Goal: Task Accomplishment & Management: Manage account settings

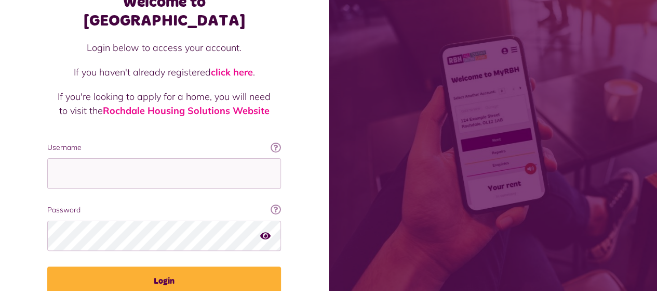
scroll to position [104, 0]
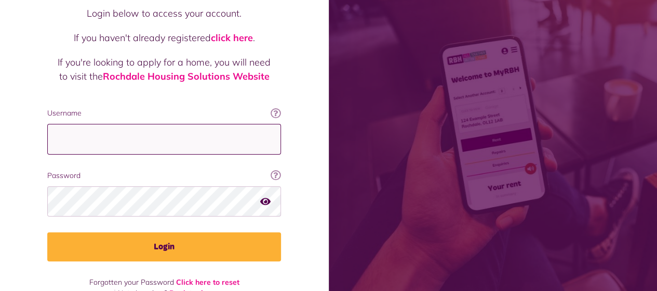
click at [121, 124] on input "Username" at bounding box center [164, 139] width 234 height 31
type input "**********"
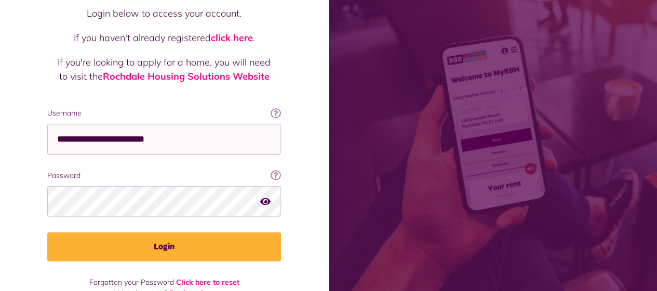
click at [439, 42] on span at bounding box center [493, 145] width 329 height 291
click at [263, 196] on icon "button" at bounding box center [265, 200] width 10 height 9
click at [263, 196] on icon "button" at bounding box center [266, 200] width 12 height 9
click at [265, 196] on icon "button" at bounding box center [265, 200] width 10 height 9
click at [269, 196] on icon "button" at bounding box center [266, 200] width 12 height 9
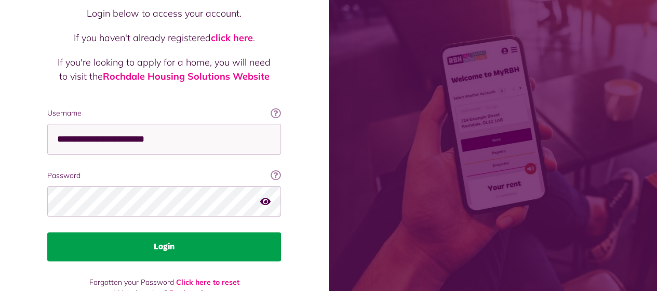
click at [127, 232] on button "Login" at bounding box center [164, 246] width 234 height 29
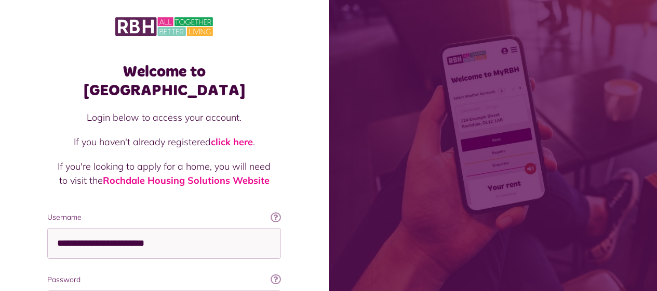
scroll to position [103, 0]
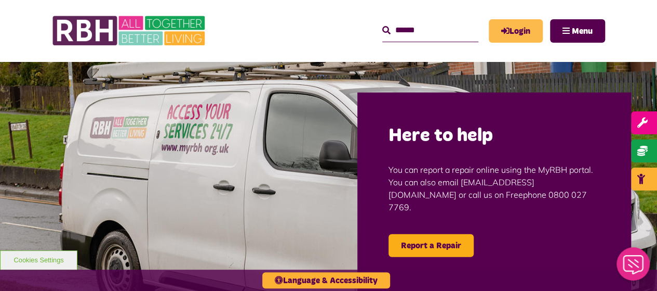
click at [512, 30] on link "Login" at bounding box center [516, 30] width 54 height 23
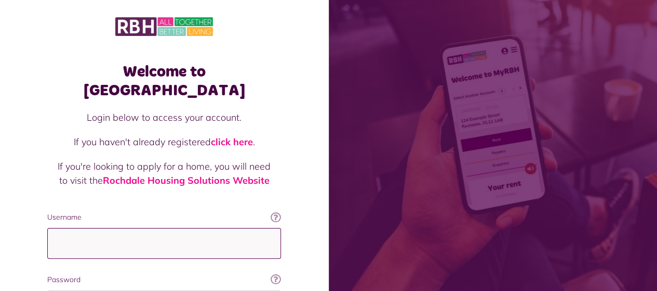
click at [84, 228] on input "Username" at bounding box center [164, 243] width 234 height 31
type input "**********"
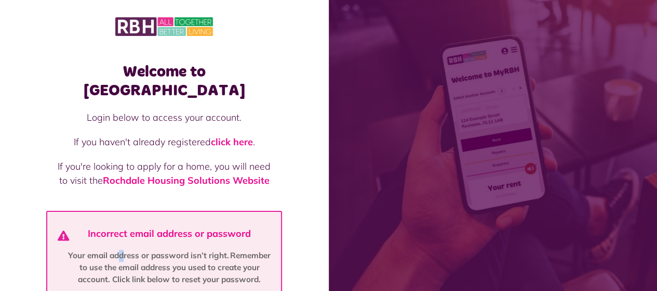
click at [122, 228] on li "Incorrect email address or password Your email address or password isn’t right.…" at bounding box center [165, 256] width 222 height 57
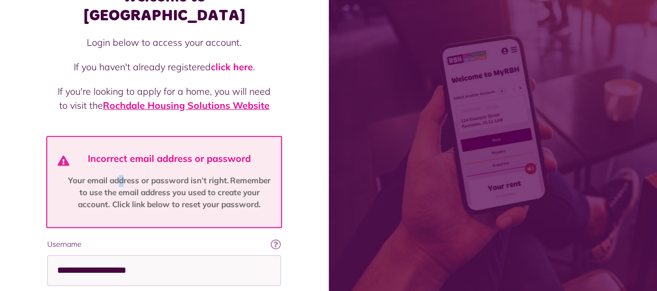
scroll to position [104, 0]
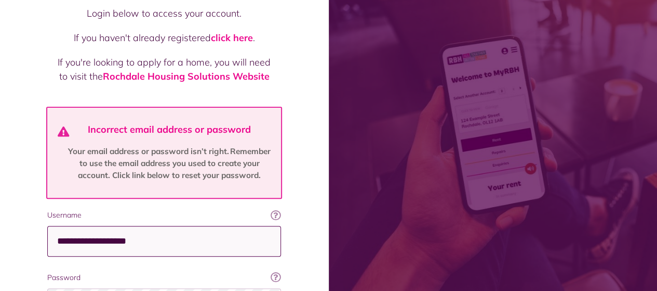
click at [182, 226] on input "**********" at bounding box center [164, 241] width 234 height 31
drag, startPoint x: 178, startPoint y: 226, endPoint x: 56, endPoint y: 221, distance: 122.2
click at [56, 226] on input "**********" at bounding box center [164, 241] width 234 height 30
click at [56, 226] on input "Username" at bounding box center [164, 241] width 234 height 30
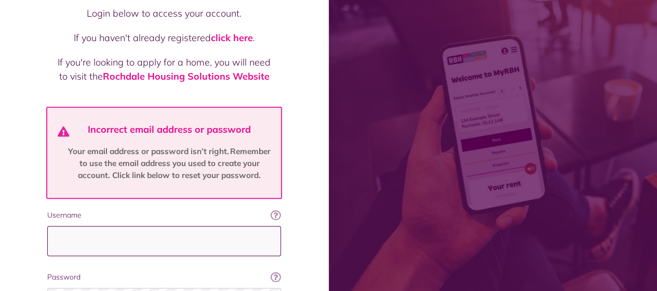
type input "**********"
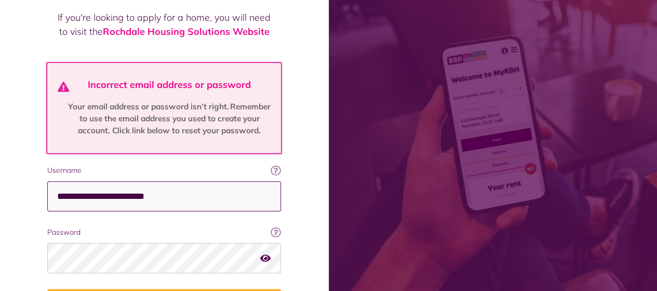
scroll to position [208, 0]
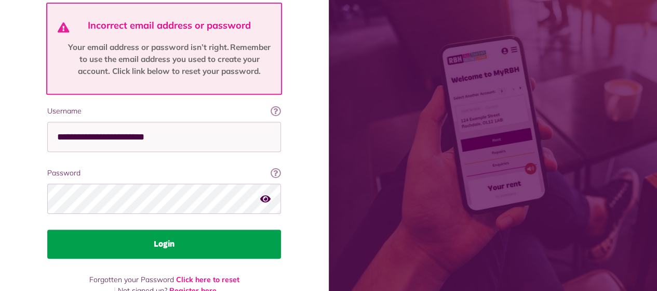
click at [75, 229] on button "Login" at bounding box center [164, 243] width 234 height 29
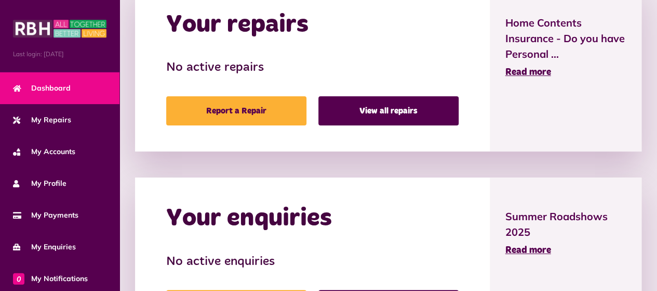
scroll to position [389, 0]
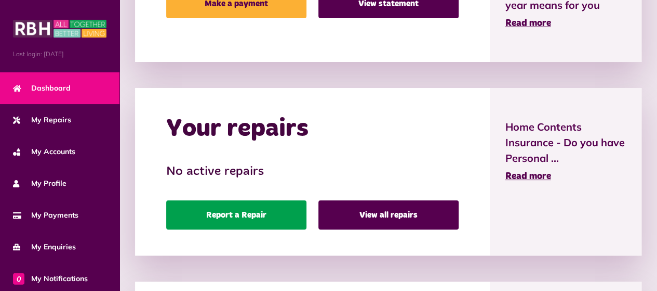
click at [273, 216] on link "Report a Repair" at bounding box center [236, 214] width 140 height 29
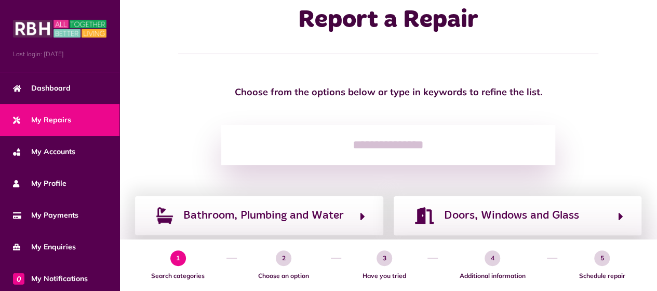
scroll to position [104, 0]
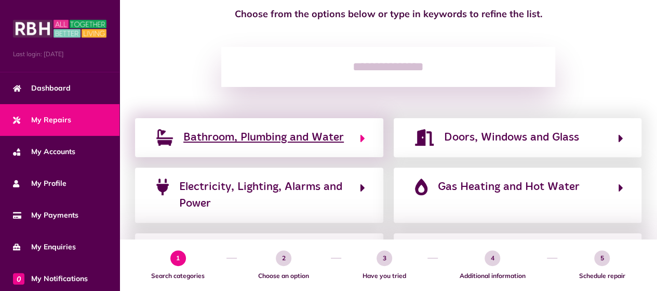
click at [269, 140] on span "Bathroom, Plumbing and Water" at bounding box center [263, 137] width 161 height 17
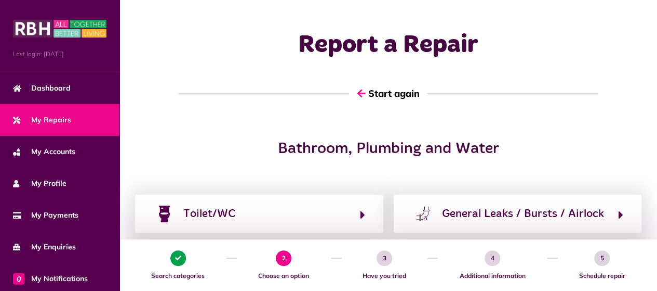
scroll to position [0, 0]
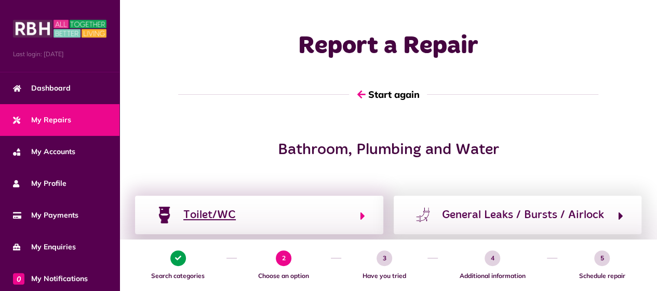
click at [206, 214] on div "Toilet/WC" at bounding box center [209, 214] width 52 height 17
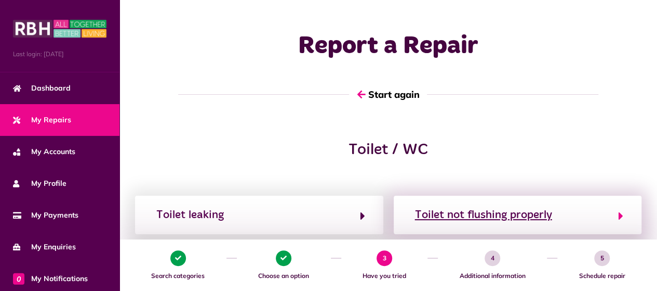
click at [530, 216] on div "Toilet not flushing properly" at bounding box center [483, 214] width 137 height 17
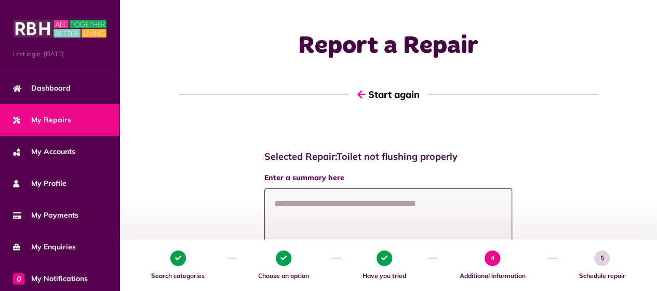
click at [312, 209] on textarea at bounding box center [389, 227] width 248 height 78
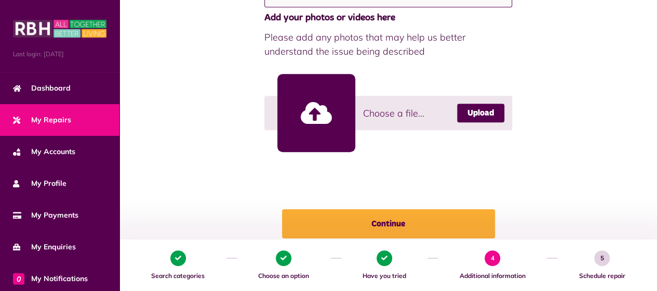
scroll to position [260, 0]
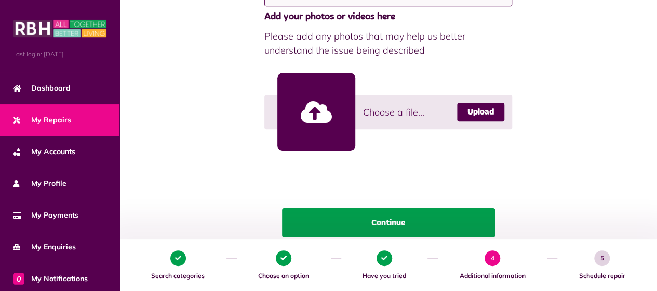
type textarea "**********"
click at [399, 222] on button "Continue" at bounding box center [388, 222] width 213 height 29
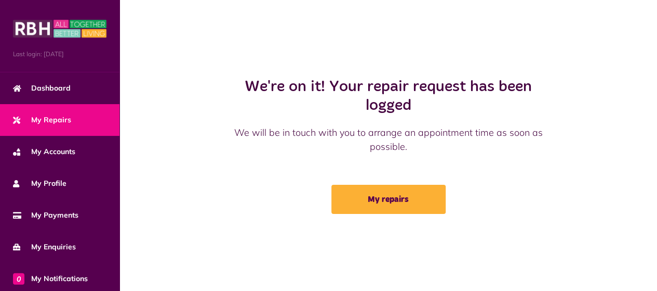
scroll to position [21, 0]
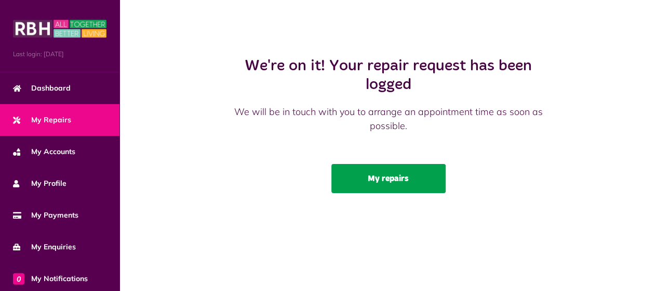
click at [391, 172] on link "My repairs" at bounding box center [389, 178] width 114 height 29
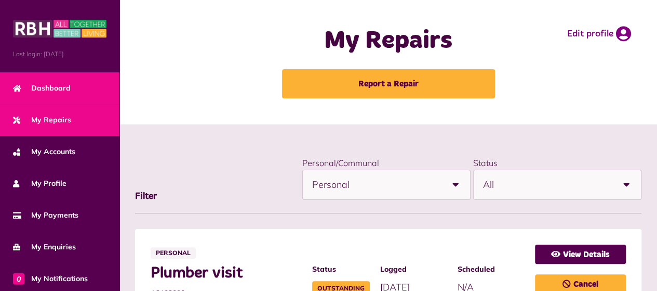
click at [50, 89] on span "Dashboard" at bounding box center [42, 88] width 58 height 11
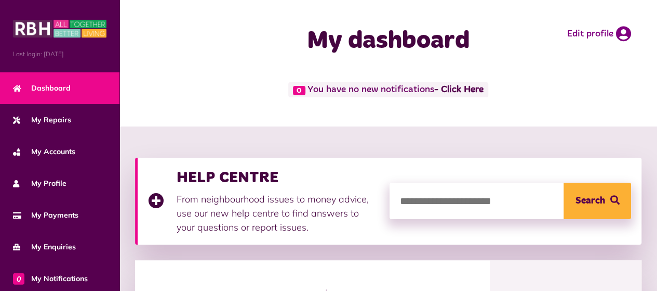
click at [410, 198] on input "search" at bounding box center [511, 200] width 242 height 36
type input "**********"
click at [580, 195] on span "Search" at bounding box center [591, 200] width 30 height 36
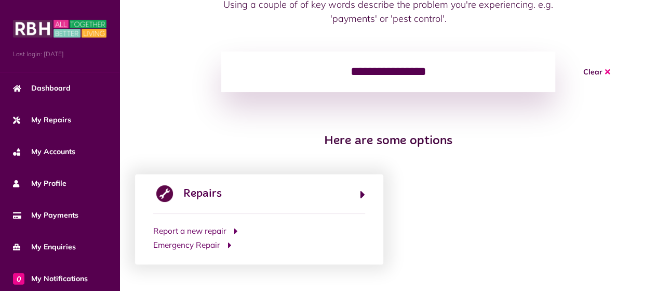
scroll to position [122, 0]
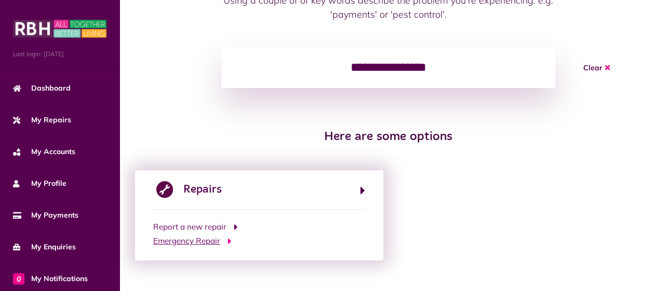
click at [189, 243] on span "Emergency Repair" at bounding box center [186, 241] width 67 height 12
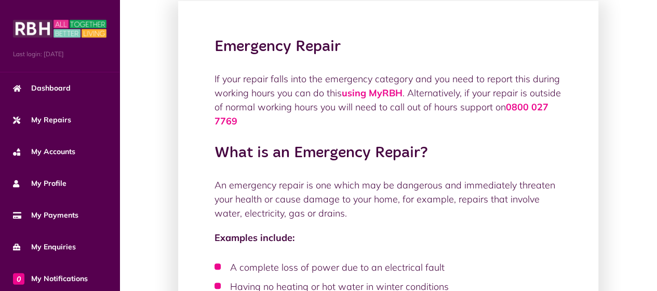
scroll to position [0, 0]
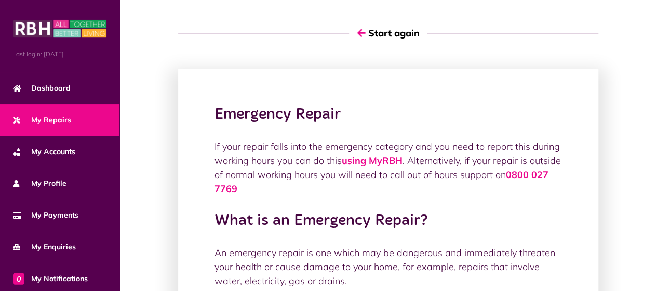
click at [55, 116] on span "My Repairs" at bounding box center [42, 119] width 58 height 11
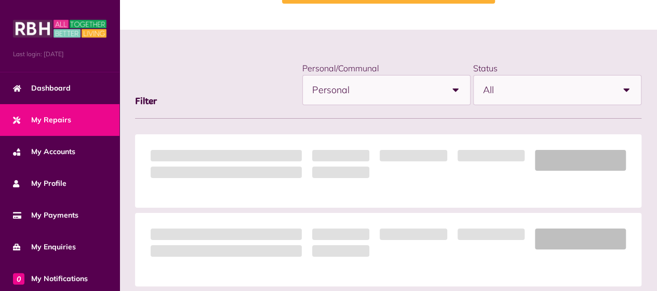
scroll to position [156, 0]
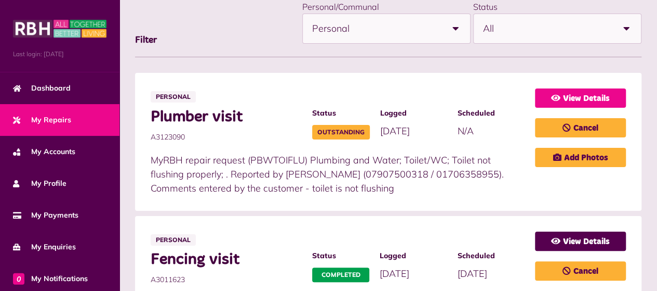
click at [603, 94] on link "View Details" at bounding box center [580, 97] width 91 height 19
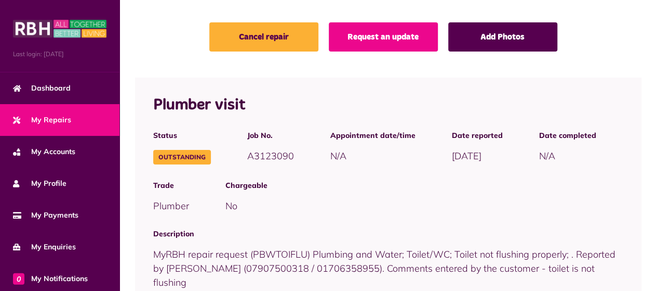
scroll to position [104, 0]
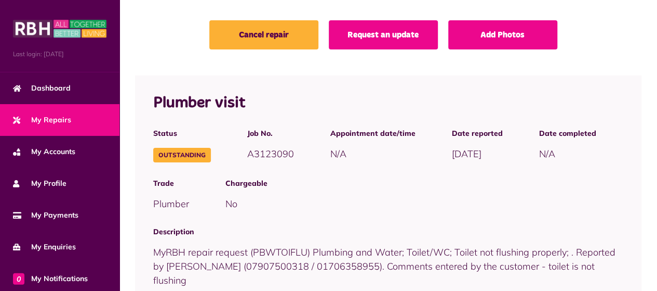
click at [389, 41] on link "Request an update" at bounding box center [383, 34] width 109 height 29
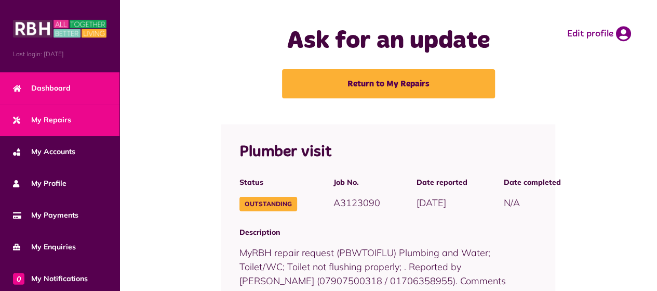
click at [55, 86] on span "Dashboard" at bounding box center [42, 88] width 58 height 11
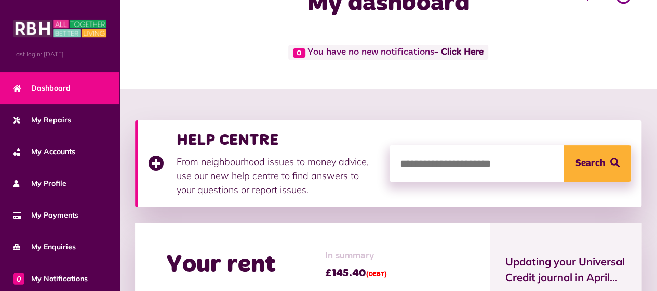
scroll to position [104, 0]
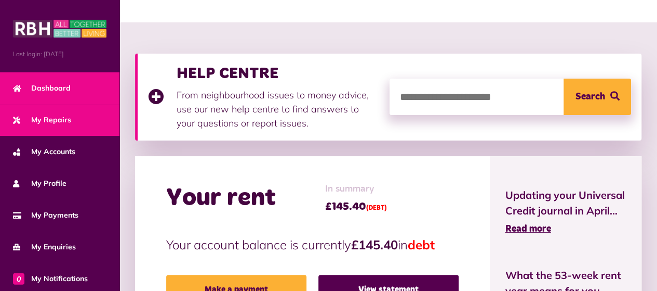
click at [44, 119] on span "My Repairs" at bounding box center [42, 119] width 58 height 11
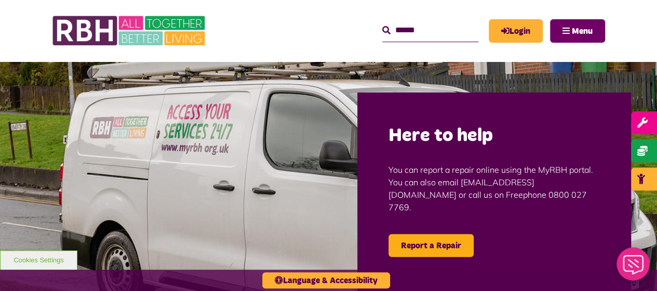
click at [582, 31] on span "Menu" at bounding box center [582, 31] width 21 height 8
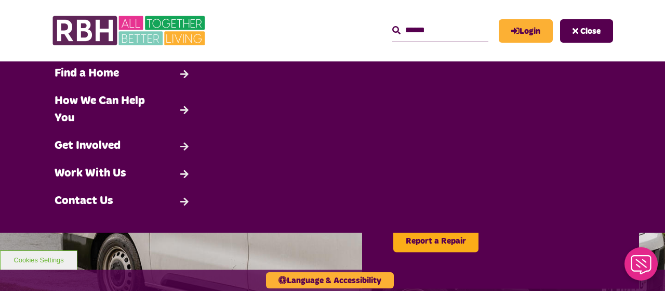
scroll to position [125, 0]
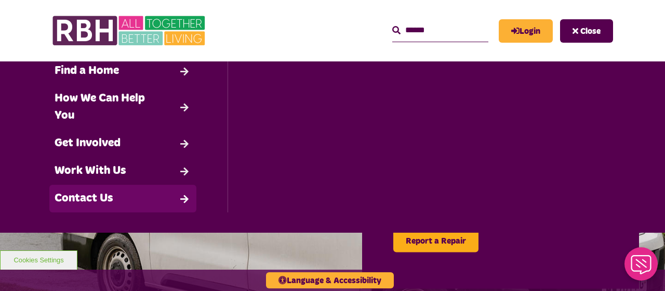
click at [80, 202] on link "Contact Us" at bounding box center [122, 198] width 147 height 28
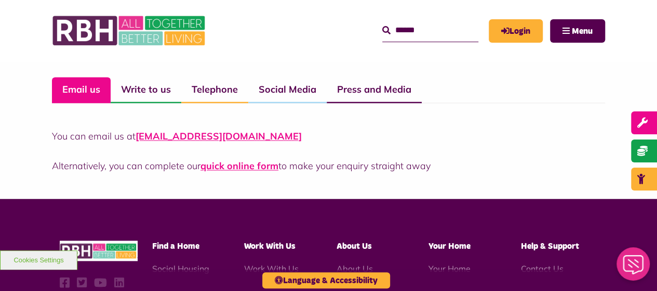
scroll to position [780, 0]
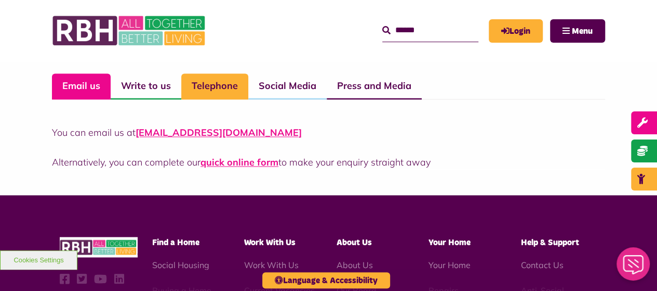
click at [207, 85] on link "Telephone" at bounding box center [214, 86] width 67 height 26
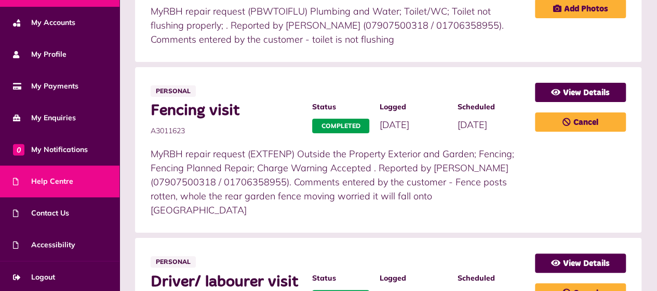
scroll to position [312, 0]
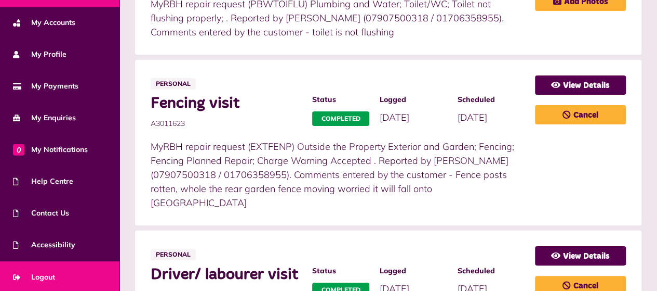
click at [42, 272] on span "Logout" at bounding box center [34, 276] width 42 height 11
